Goal: Transaction & Acquisition: Purchase product/service

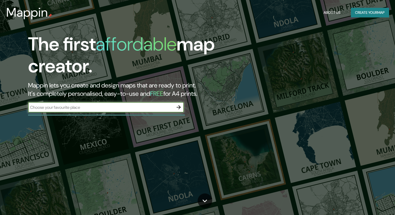
click at [105, 108] on input "text" at bounding box center [101, 107] width 146 height 6
type input "[GEOGRAPHIC_DATA][PERSON_NAME]"
click at [179, 109] on icon "button" at bounding box center [179, 107] width 6 height 6
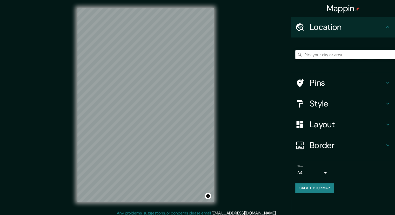
click at [318, 58] on input "Pick your city or area" at bounding box center [345, 54] width 100 height 9
paste input "4R4W+3JM, [STREET_ADDRESS]"
type input "[GEOGRAPHIC_DATA], Departamento de [GEOGRAPHIC_DATA], 11400, [GEOGRAPHIC_DATA]"
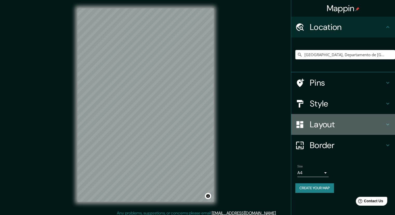
click at [333, 122] on h4 "Layout" at bounding box center [347, 124] width 75 height 10
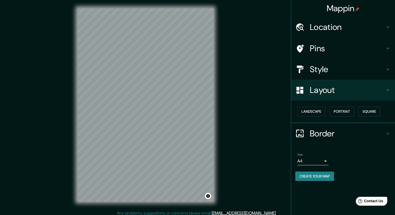
click at [314, 116] on button "Landscape" at bounding box center [312, 112] width 28 height 10
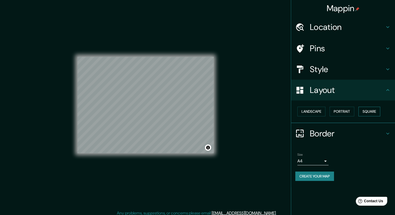
click at [362, 111] on button "Square" at bounding box center [370, 112] width 22 height 10
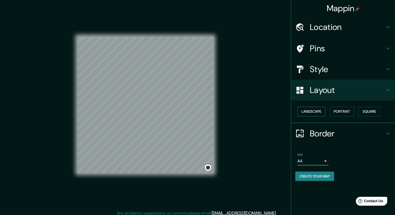
click at [308, 108] on button "Landscape" at bounding box center [312, 112] width 28 height 10
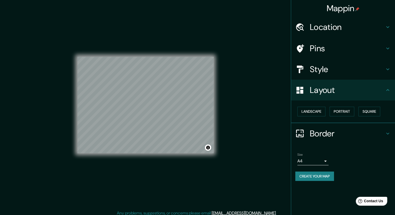
click at [313, 160] on body "Mappin Location [GEOGRAPHIC_DATA], [GEOGRAPHIC_DATA], 11400, [GEOGRAPHIC_DATA] …" at bounding box center [197, 107] width 395 height 215
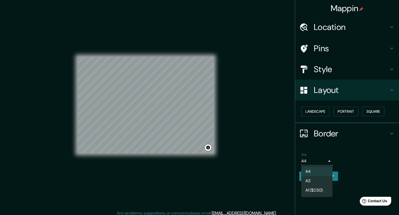
click at [316, 179] on li "A3" at bounding box center [316, 180] width 31 height 9
type input "a4"
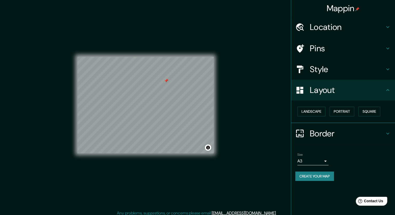
drag, startPoint x: 188, startPoint y: 52, endPoint x: 165, endPoint y: 81, distance: 37.2
click at [165, 81] on div at bounding box center [166, 80] width 4 height 4
